Goal: Obtain resource: Download file/media

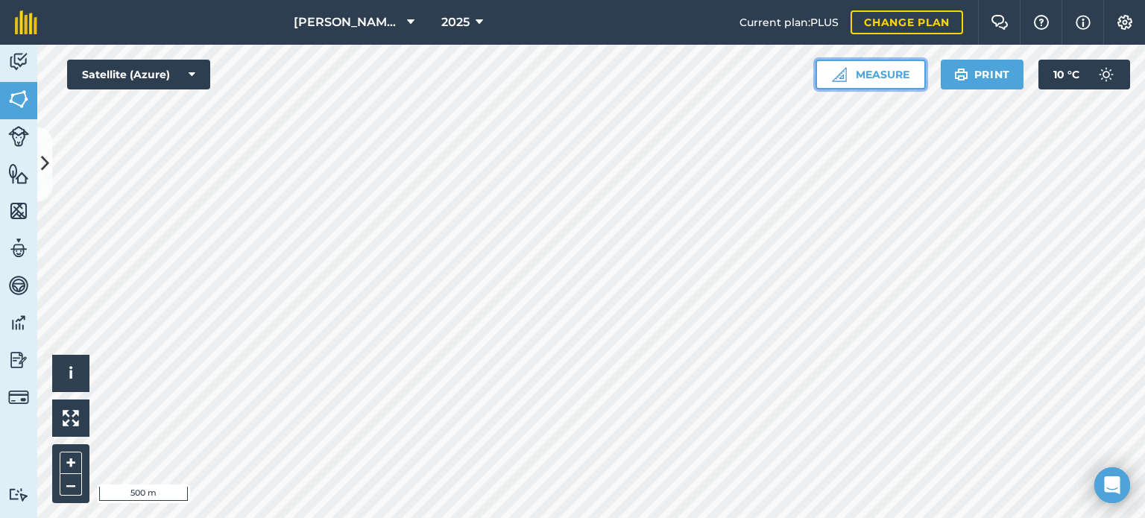
click at [883, 69] on button "Measure" at bounding box center [871, 75] width 110 height 30
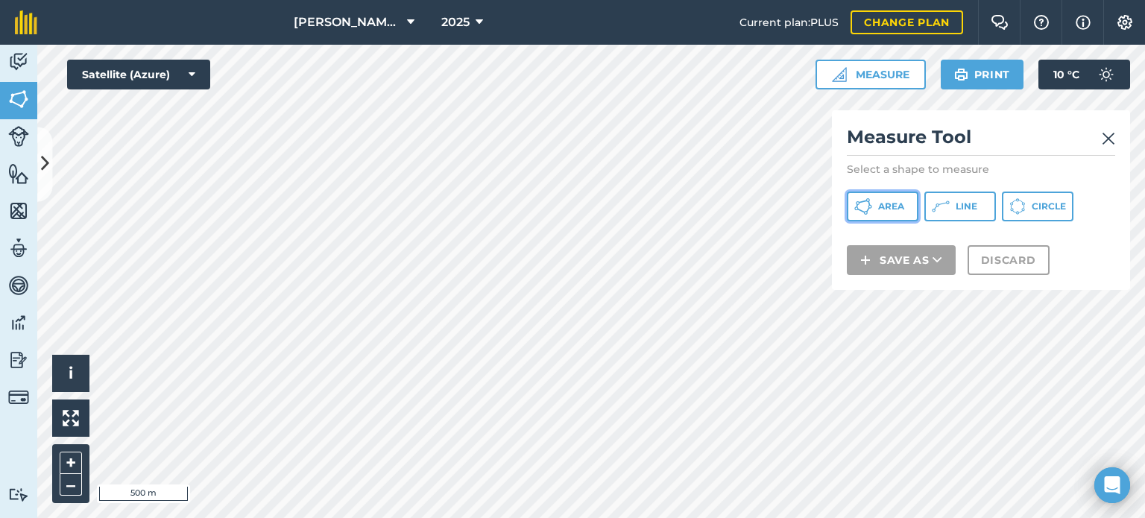
click at [870, 210] on icon at bounding box center [863, 207] width 18 height 18
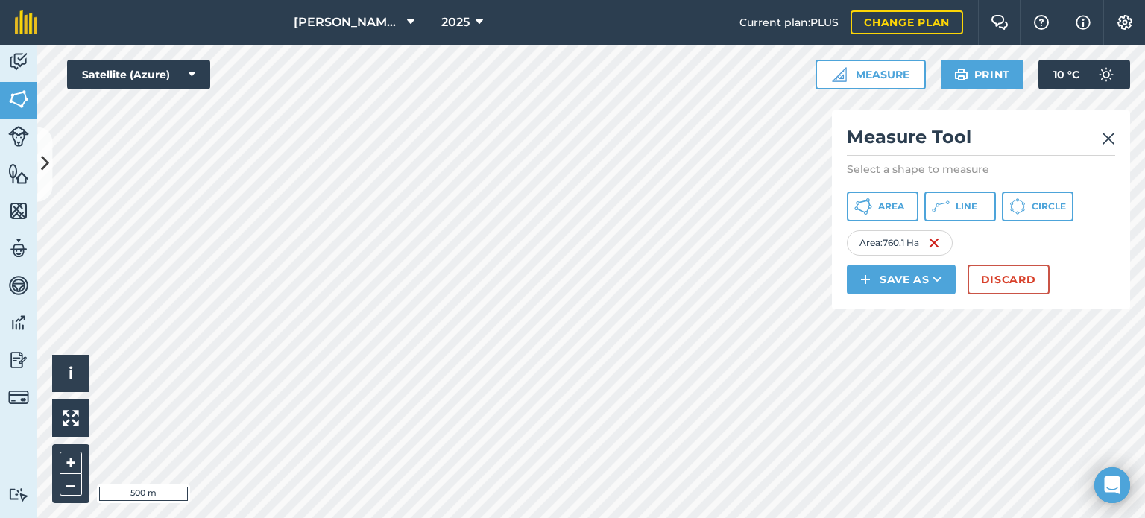
click at [1106, 134] on img at bounding box center [1108, 139] width 13 height 18
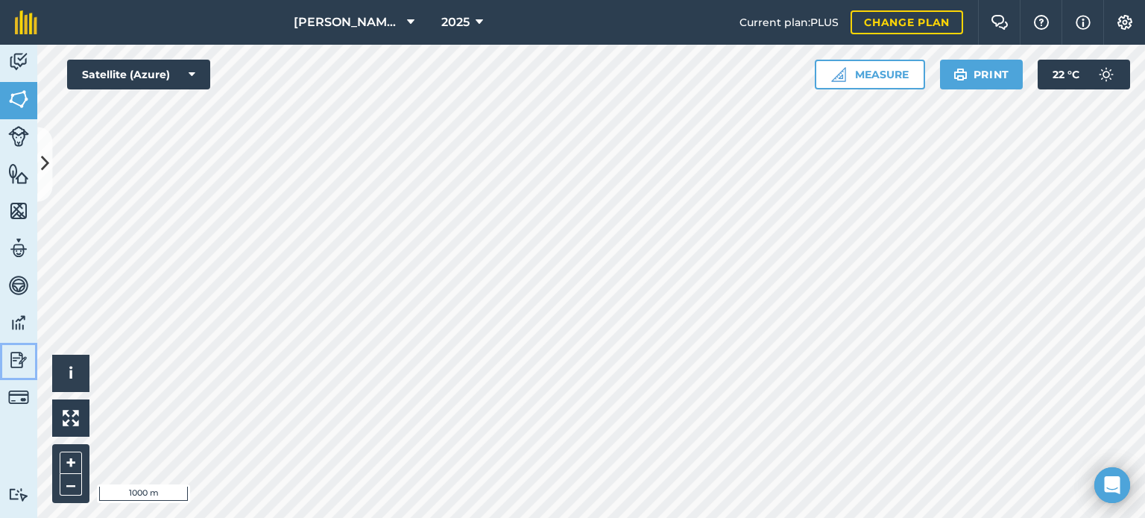
click at [16, 349] on img at bounding box center [18, 360] width 21 height 22
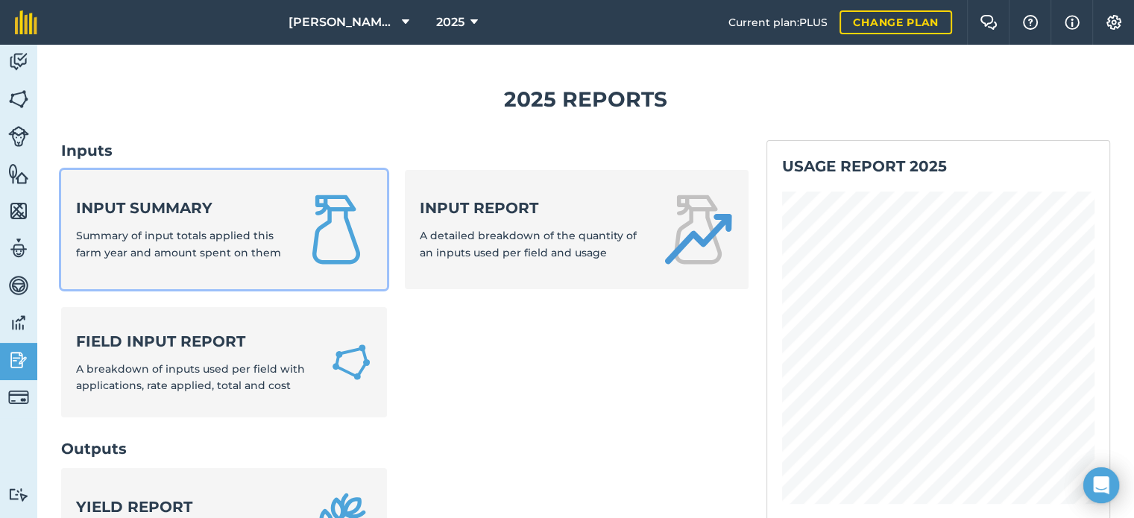
click at [176, 212] on strong "Input summary" at bounding box center [179, 208] width 206 height 21
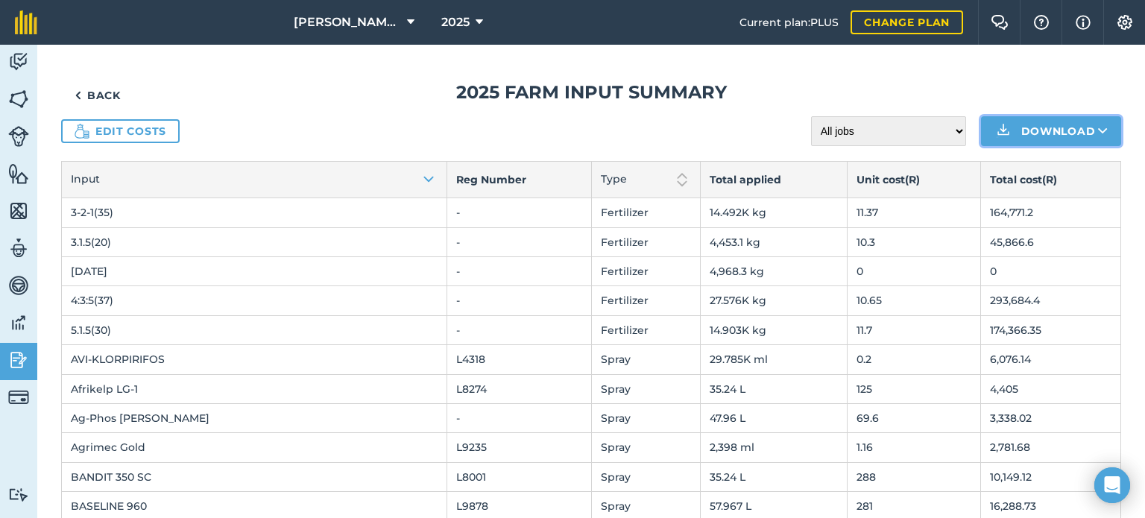
click at [1079, 136] on button "Download" at bounding box center [1051, 131] width 140 height 30
click at [1054, 163] on link "CSV" at bounding box center [1051, 164] width 136 height 33
click at [1026, 133] on button "Download" at bounding box center [1051, 131] width 140 height 30
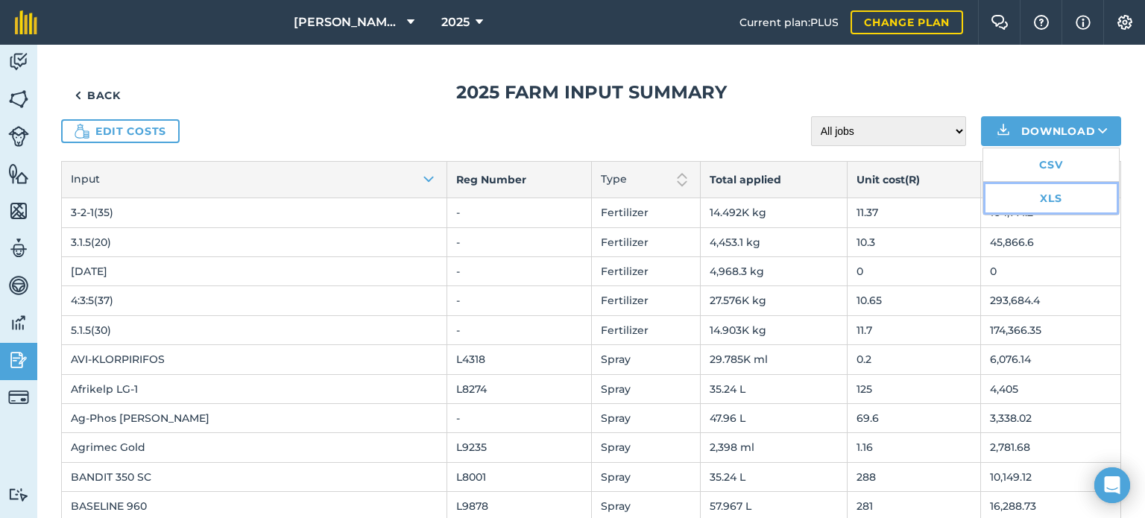
click at [1035, 201] on link "XLS" at bounding box center [1051, 198] width 136 height 33
